Goal: Task Accomplishment & Management: Manage account settings

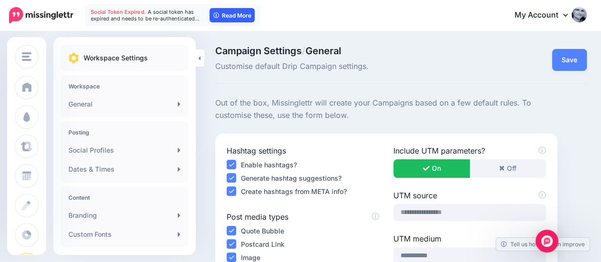
click at [219, 18] on icon at bounding box center [216, 15] width 6 height 6
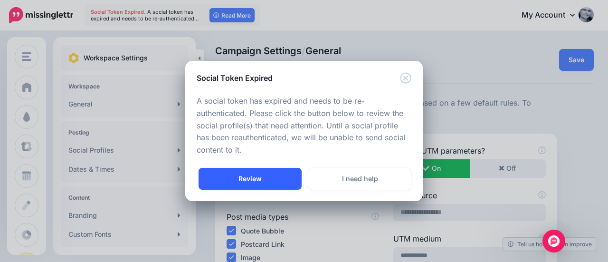
click at [250, 172] on link "Review" at bounding box center [250, 179] width 103 height 22
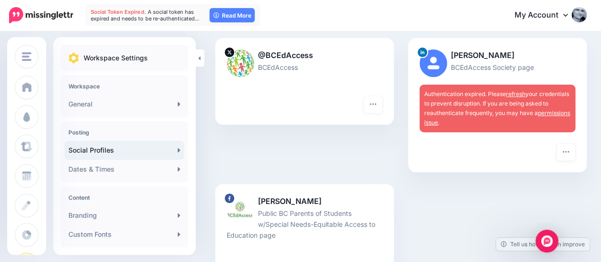
scroll to position [108, 0]
click at [517, 94] on link "refresh" at bounding box center [515, 93] width 19 height 7
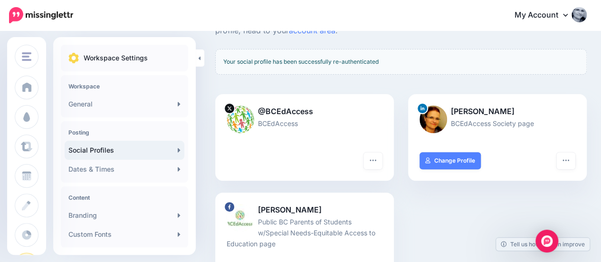
scroll to position [172, 0]
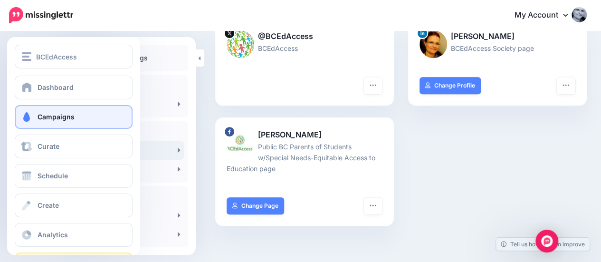
click at [44, 118] on span "Campaigns" at bounding box center [56, 117] width 37 height 8
